Goal: Task Accomplishment & Management: Use online tool/utility

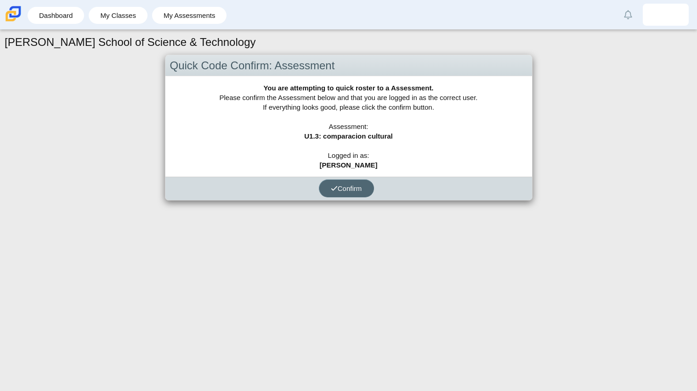
click at [357, 183] on button "Confirm" at bounding box center [346, 189] width 55 height 18
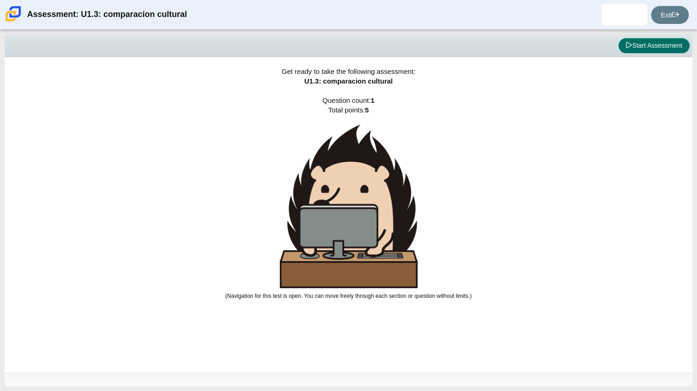
click at [652, 48] on button "Start Assessment" at bounding box center [653, 46] width 71 height 16
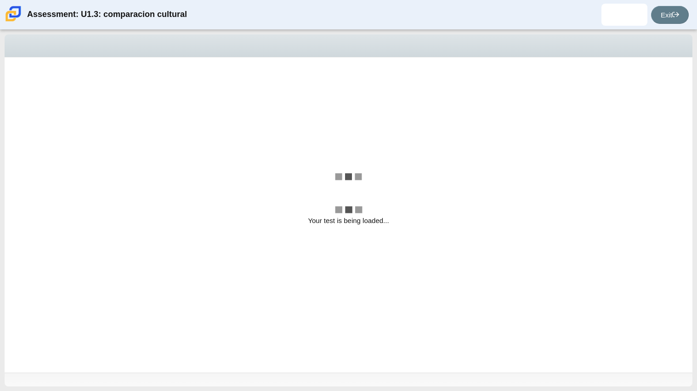
select select "f2c20758-046e-4de4-bd03-70368590ba22"
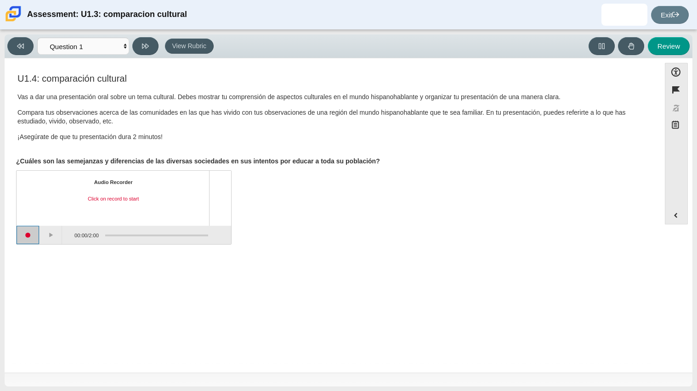
click at [38, 237] on button "Start recording" at bounding box center [28, 235] width 23 height 18
click at [29, 241] on button "Stop recording" at bounding box center [28, 235] width 23 height 18
click at [47, 235] on button "Play" at bounding box center [51, 235] width 23 height 18
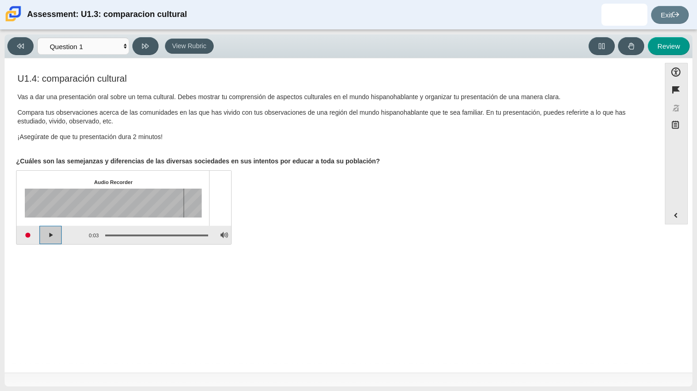
click at [47, 235] on button "Play" at bounding box center [51, 235] width 23 height 18
click at [36, 237] on button "Start recording" at bounding box center [28, 235] width 23 height 18
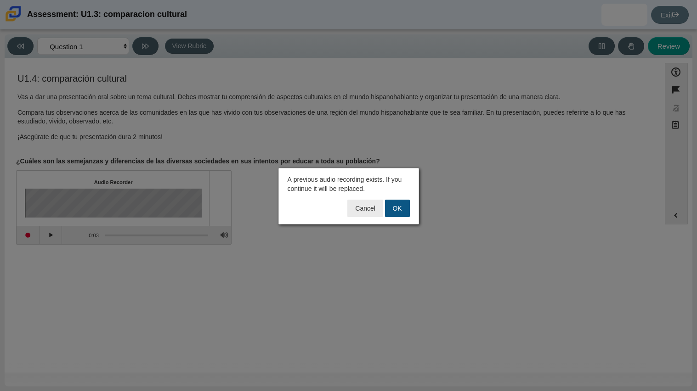
click at [396, 215] on button "OK" at bounding box center [397, 208] width 25 height 17
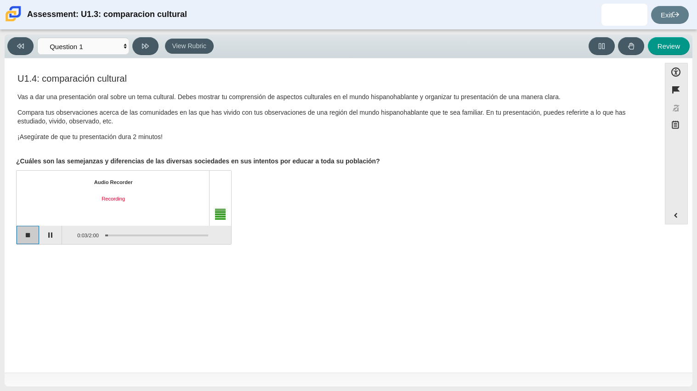
click at [17, 239] on button "Stop recording" at bounding box center [28, 235] width 23 height 18
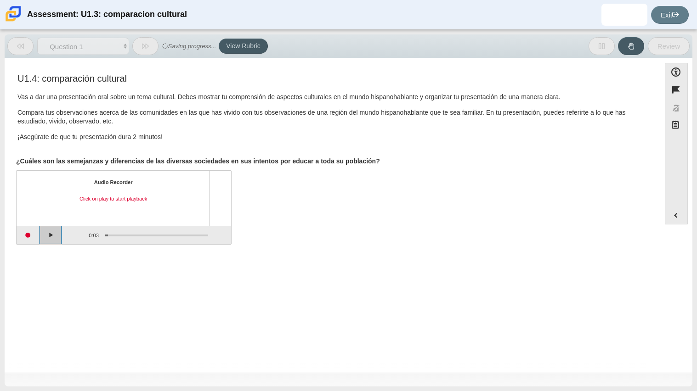
click at [53, 237] on button "Play" at bounding box center [51, 235] width 23 height 18
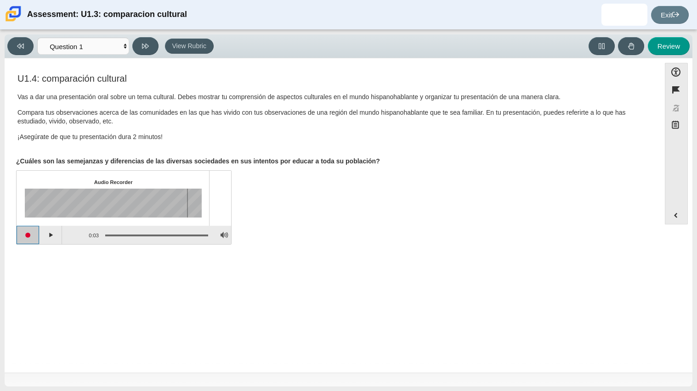
click at [32, 236] on button "Start recording" at bounding box center [28, 235] width 23 height 18
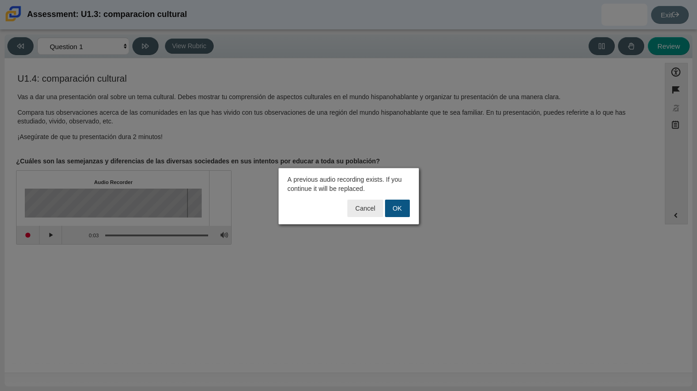
click at [392, 202] on button "OK" at bounding box center [397, 208] width 25 height 17
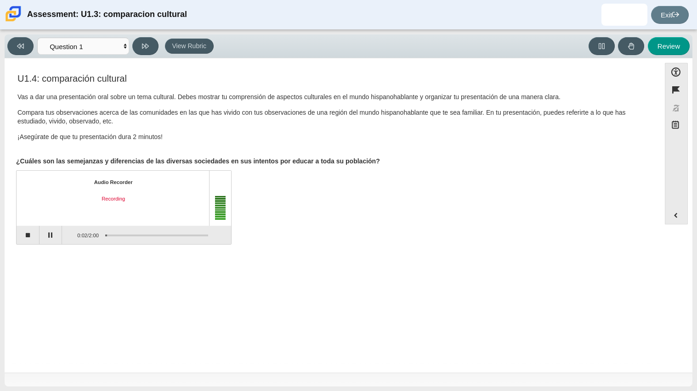
click at [390, 203] on div "Audio Recorder Recording 0:02 / 2:00" at bounding box center [332, 209] width 633 height 72
click at [31, 233] on button "Stop recording" at bounding box center [28, 235] width 23 height 18
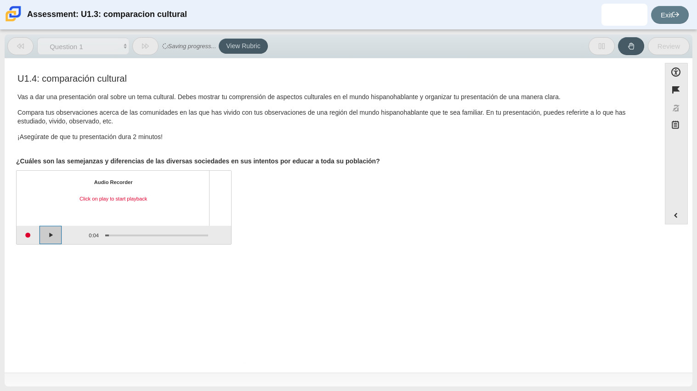
click at [51, 237] on button "Play" at bounding box center [51, 235] width 23 height 18
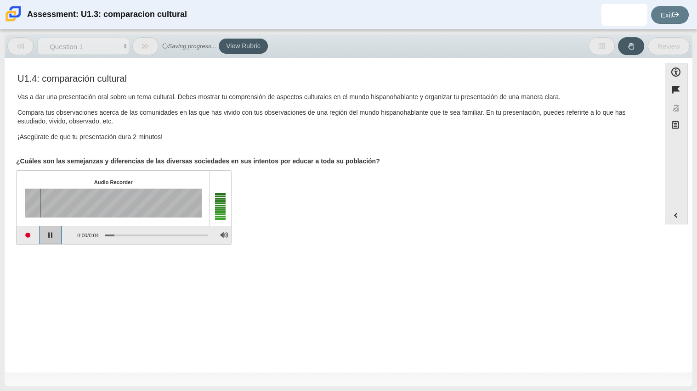
click at [51, 237] on button "Pause playback" at bounding box center [51, 235] width 23 height 18
click at [51, 237] on button "Continue playback" at bounding box center [51, 235] width 23 height 18
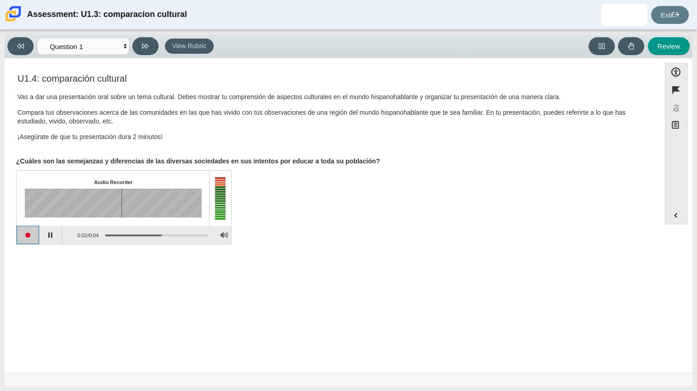
click at [27, 236] on button "Start recording" at bounding box center [28, 235] width 23 height 18
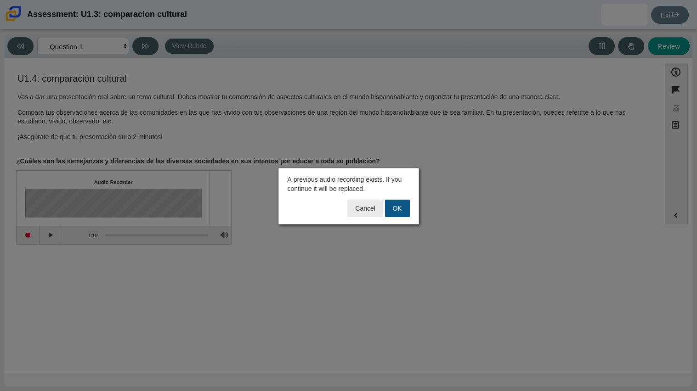
click at [392, 207] on button "OK" at bounding box center [397, 208] width 25 height 17
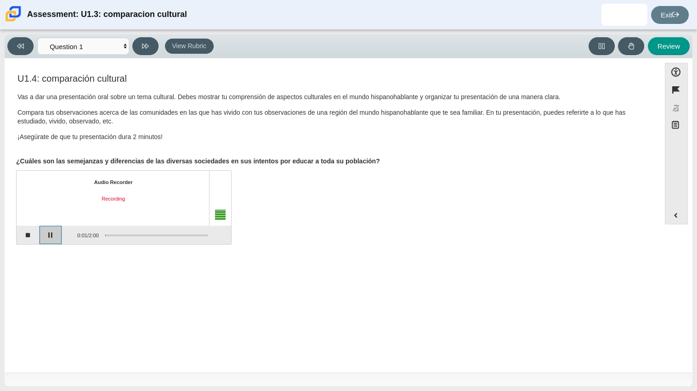
click at [49, 232] on button "Pause" at bounding box center [51, 235] width 23 height 18
click at [31, 233] on button "Stop recording" at bounding box center [28, 235] width 23 height 18
